Goal: Transaction & Acquisition: Purchase product/service

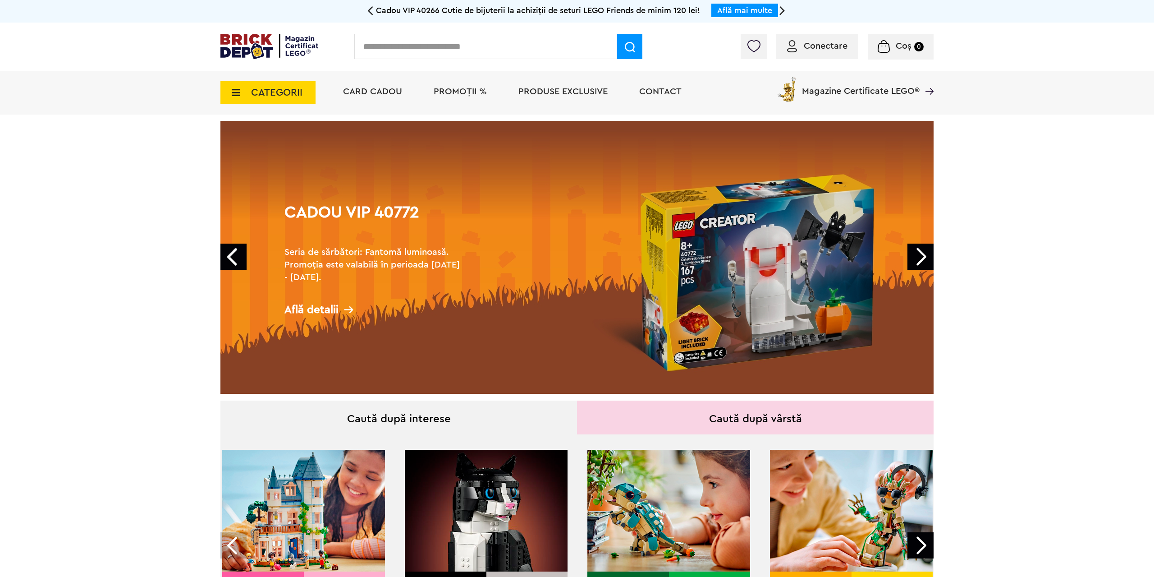
click at [274, 93] on span "CATEGORII" at bounding box center [276, 92] width 51 height 10
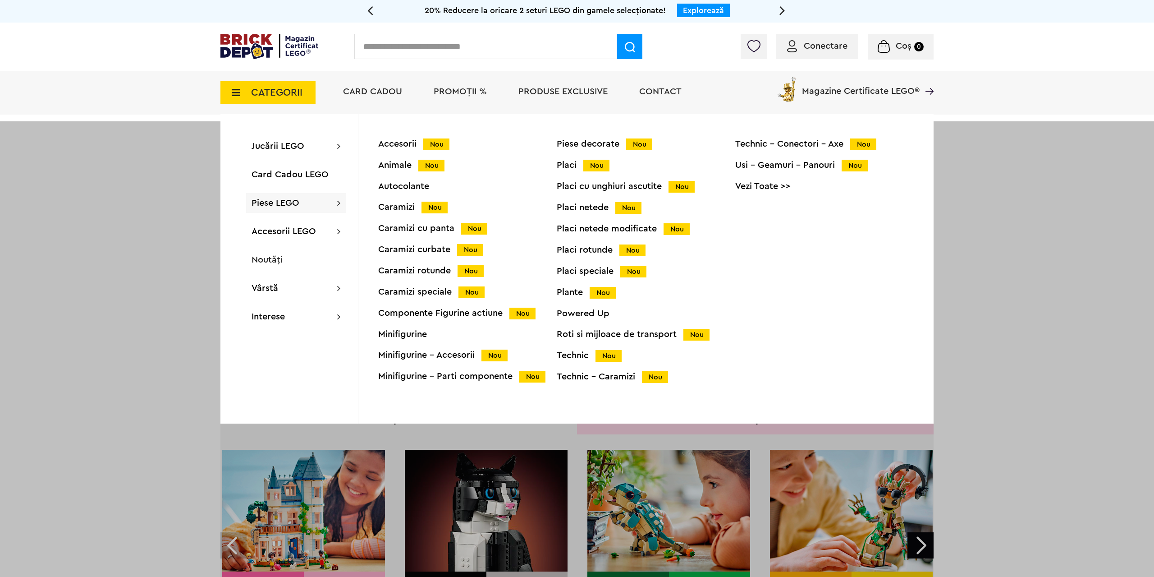
click at [436, 353] on div "Minifigurine - Accesorii Nou" at bounding box center [467, 354] width 178 height 9
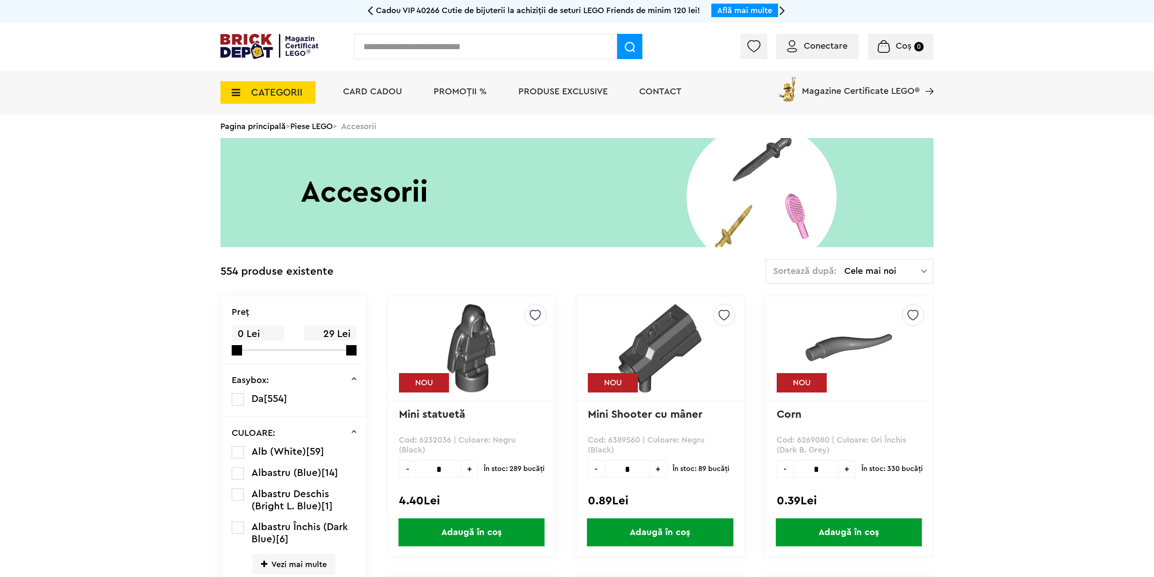
click at [874, 272] on span "Cele mai noi" at bounding box center [882, 270] width 77 height 9
click at [846, 331] on li "Cele mai ieftine" at bounding box center [850, 333] width 162 height 14
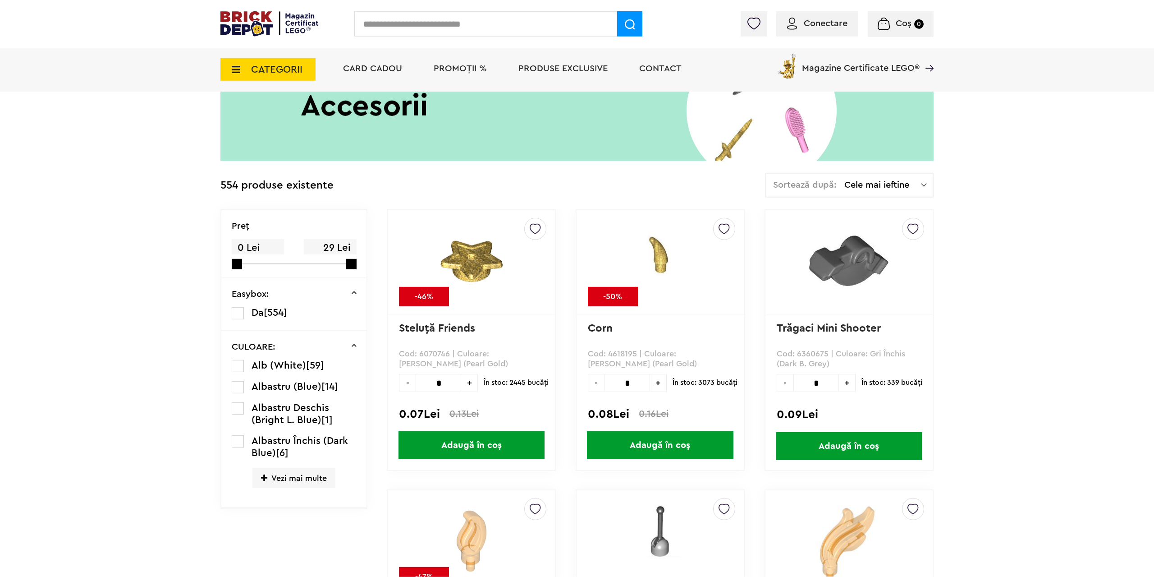
scroll to position [92, 0]
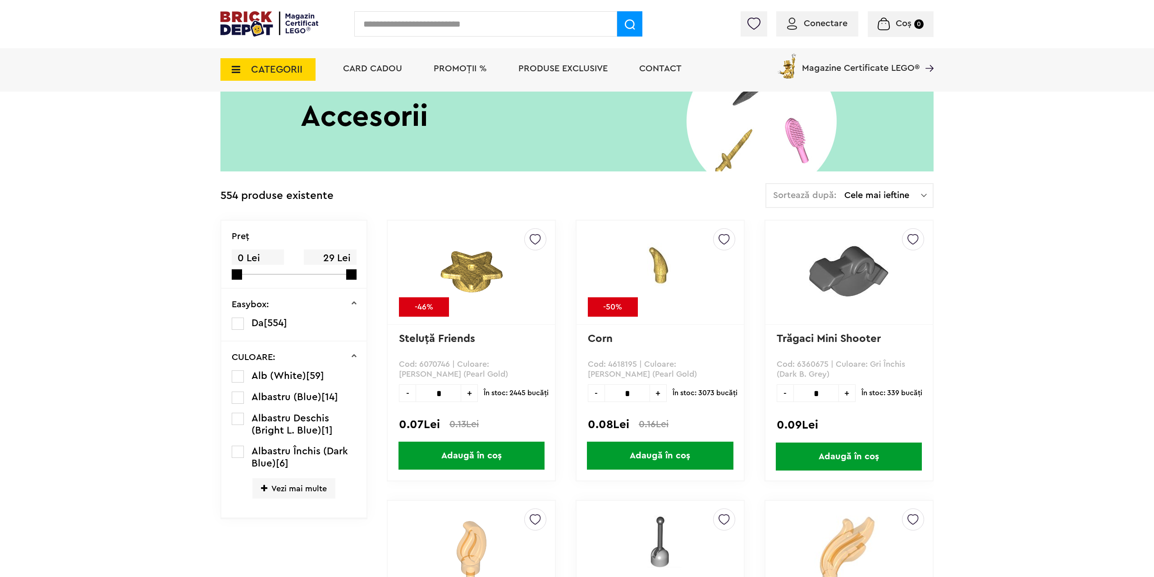
click at [891, 197] on span "Cele mai ieftine" at bounding box center [882, 195] width 77 height 9
click at [861, 277] on li "Cele mai scumpe" at bounding box center [850, 276] width 162 height 14
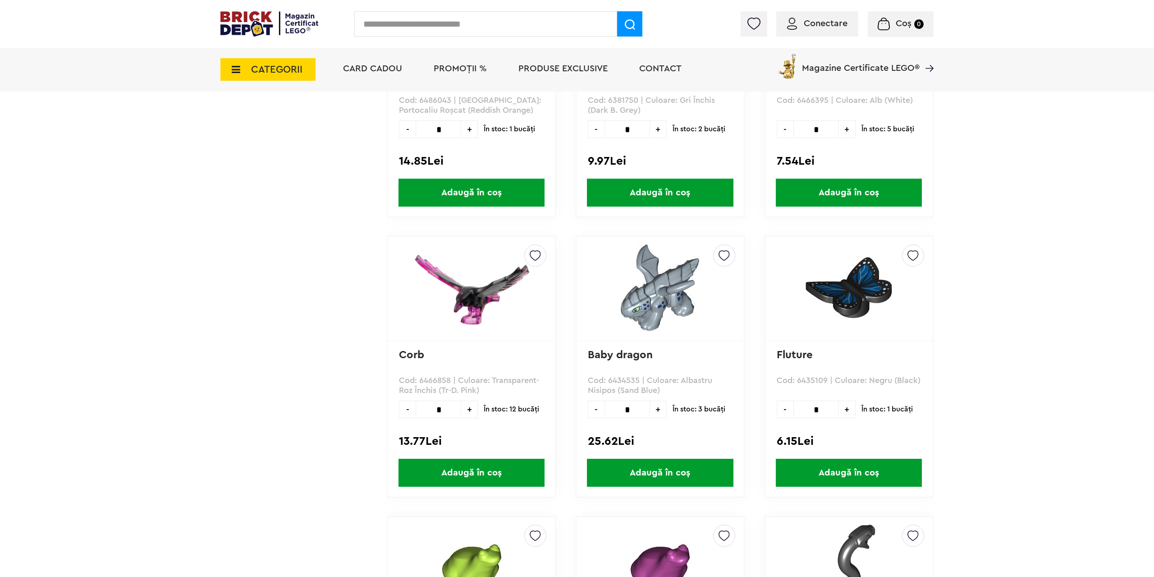
scroll to position [1241, 0]
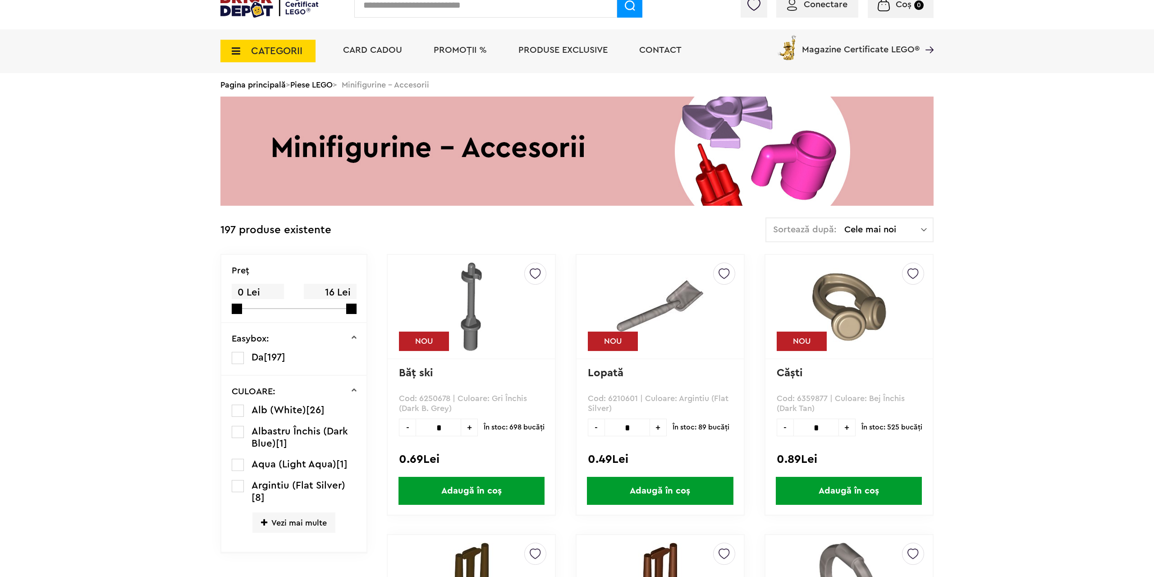
scroll to position [184, 0]
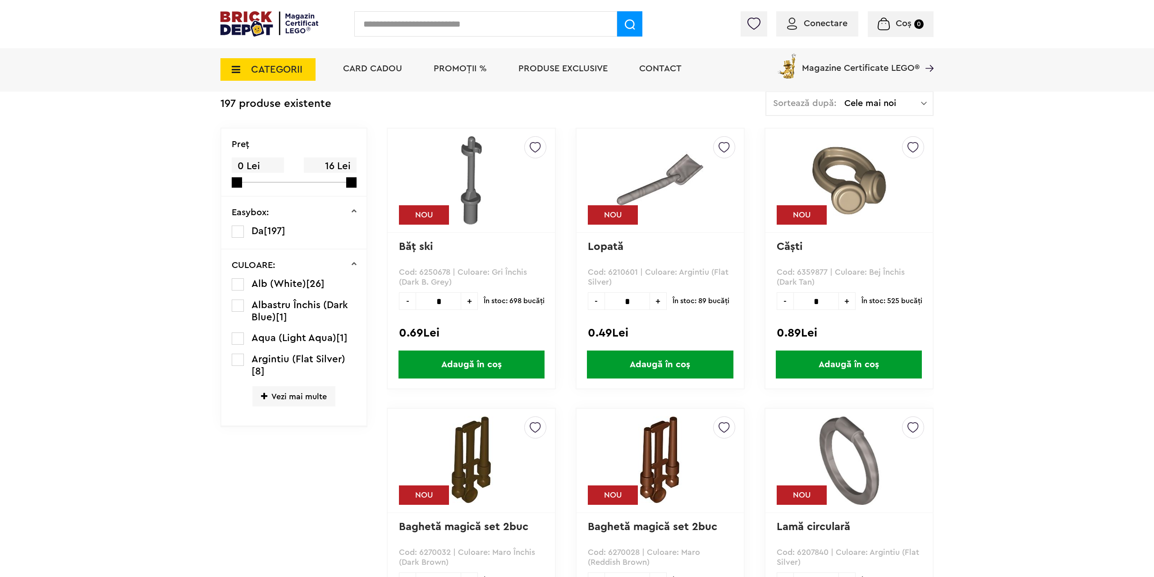
click at [302, 392] on span "Vezi mai multe" at bounding box center [293, 396] width 83 height 20
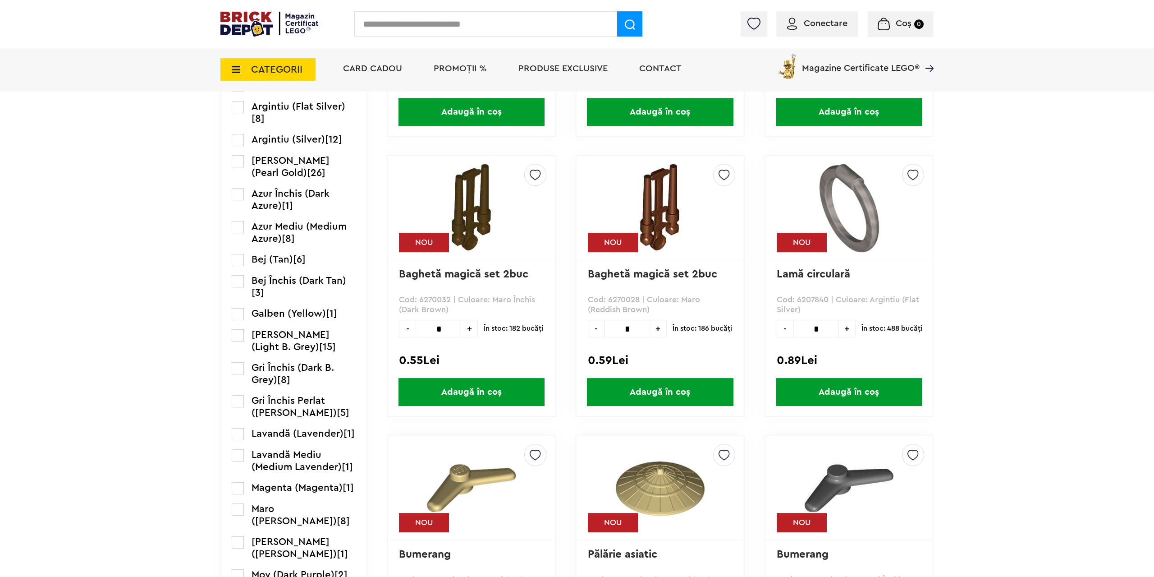
scroll to position [552, 0]
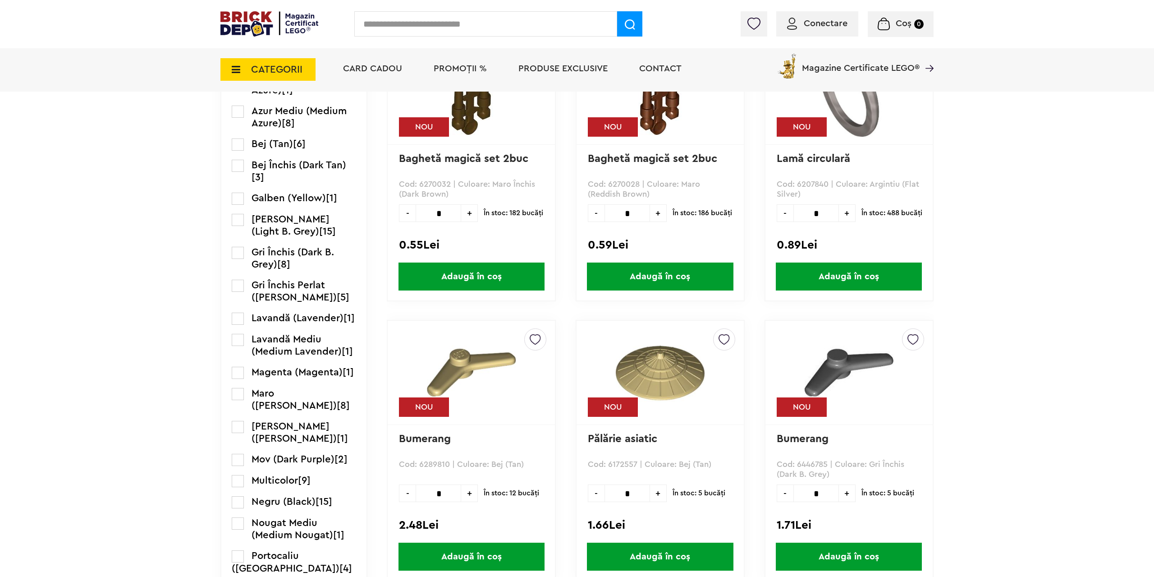
click at [244, 397] on li "Maro (Reddish Brown) [8]" at bounding box center [294, 399] width 125 height 24
click at [241, 393] on label at bounding box center [238, 394] width 12 height 12
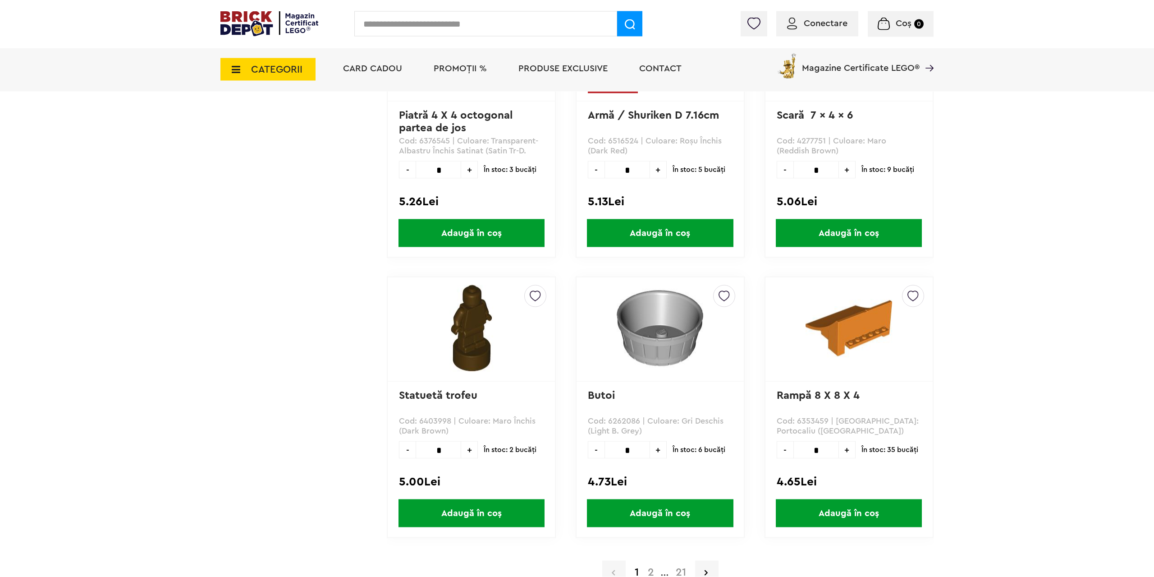
scroll to position [2404, 0]
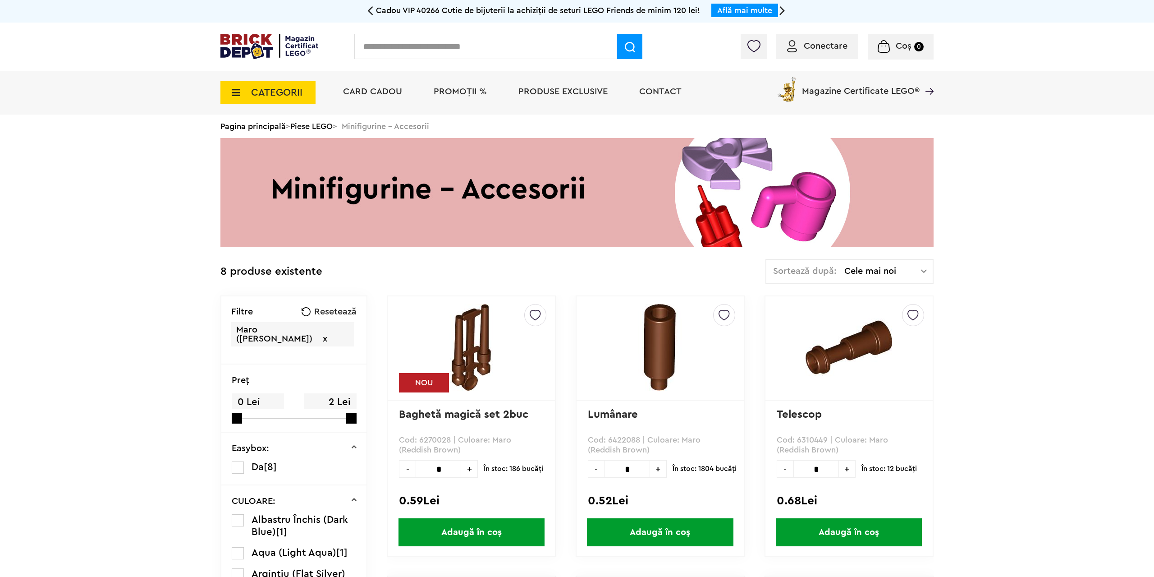
click at [270, 41] on img at bounding box center [269, 46] width 98 height 25
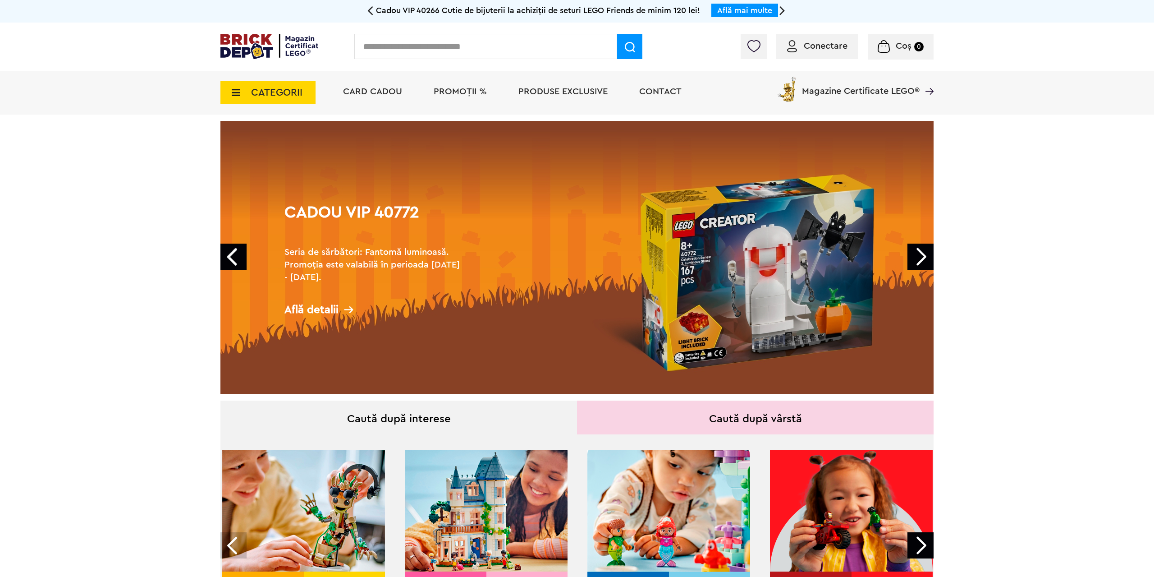
click at [445, 96] on span "PROMOȚII %" at bounding box center [460, 91] width 53 height 9
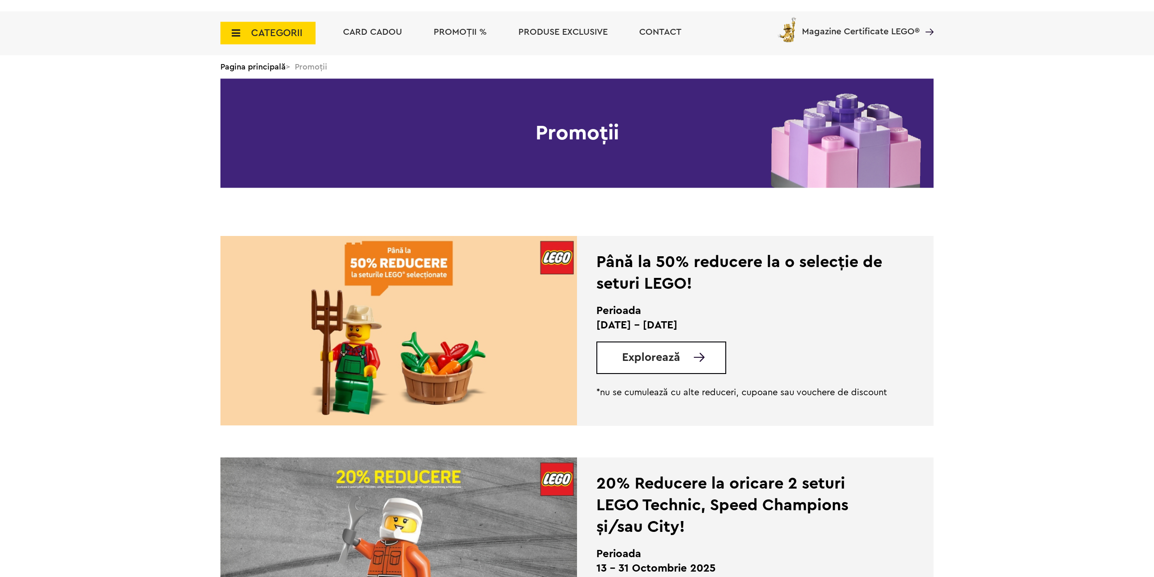
scroll to position [184, 0]
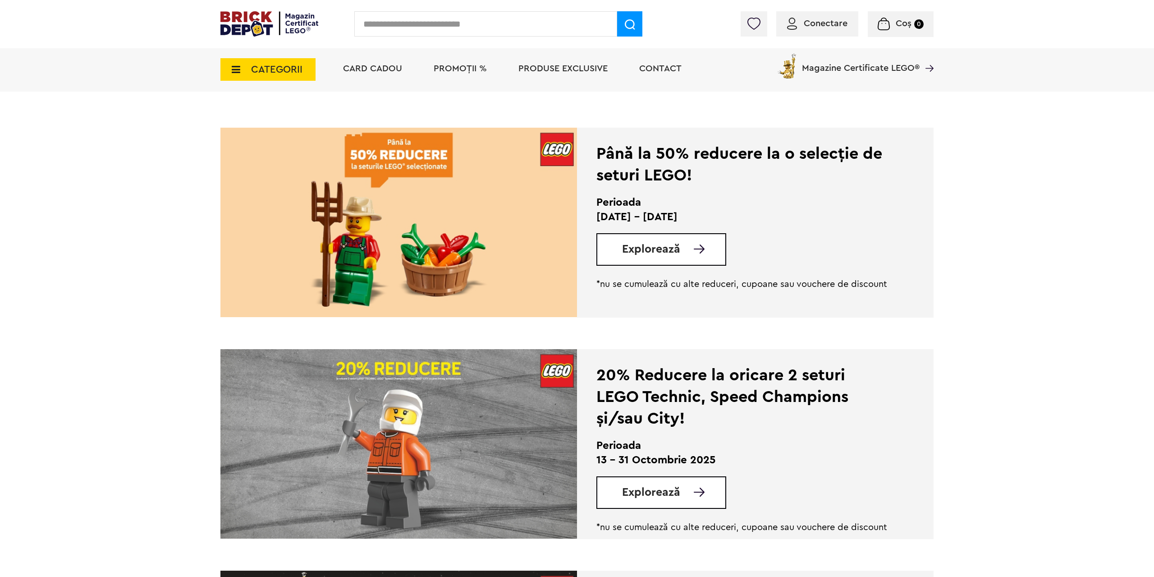
click at [658, 250] on span "Explorează" at bounding box center [651, 248] width 58 height 11
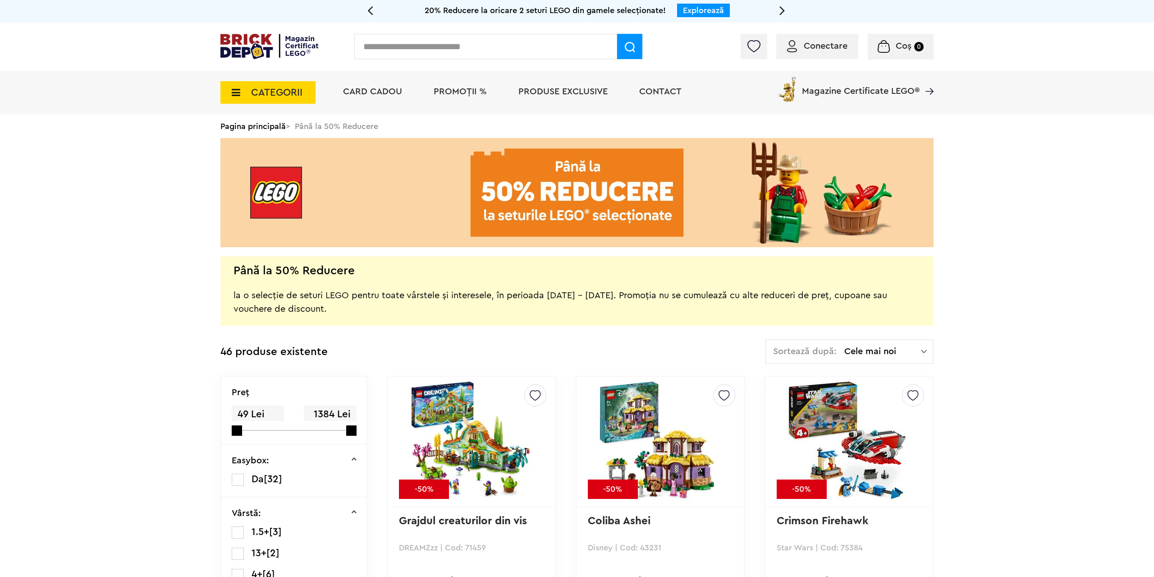
click at [251, 40] on img at bounding box center [269, 46] width 98 height 25
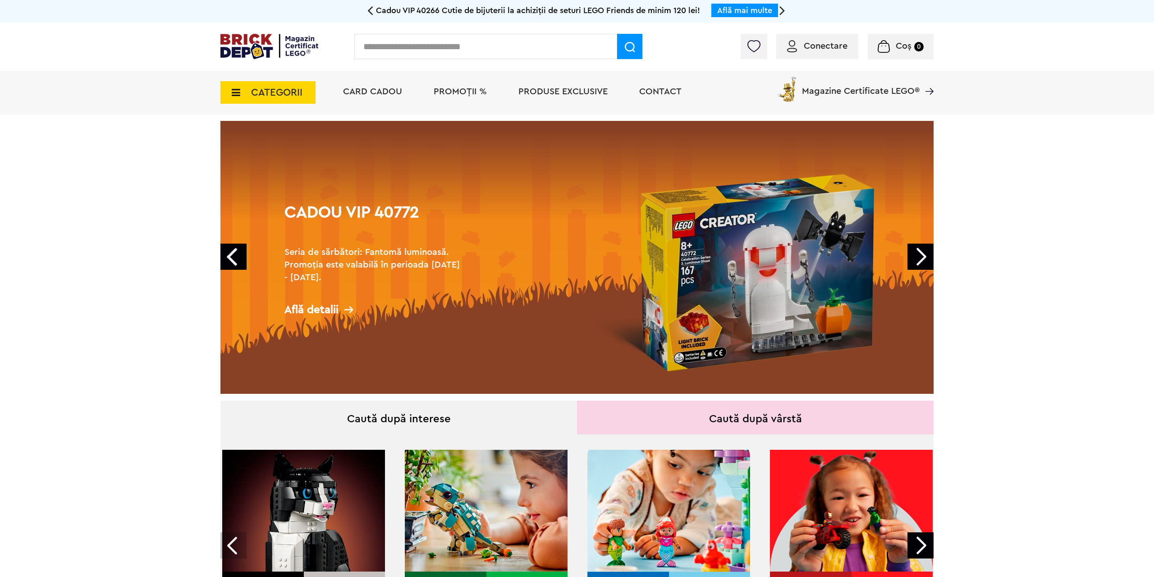
click at [462, 89] on span "PROMOȚII %" at bounding box center [460, 91] width 53 height 9
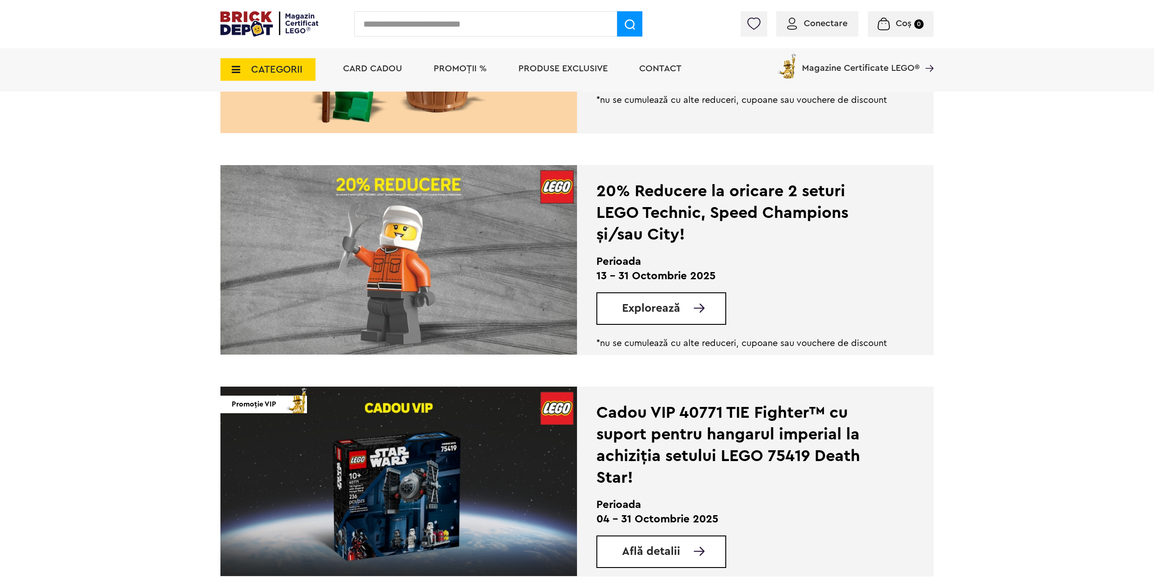
scroll to position [256, 0]
